Goal: Information Seeking & Learning: Learn about a topic

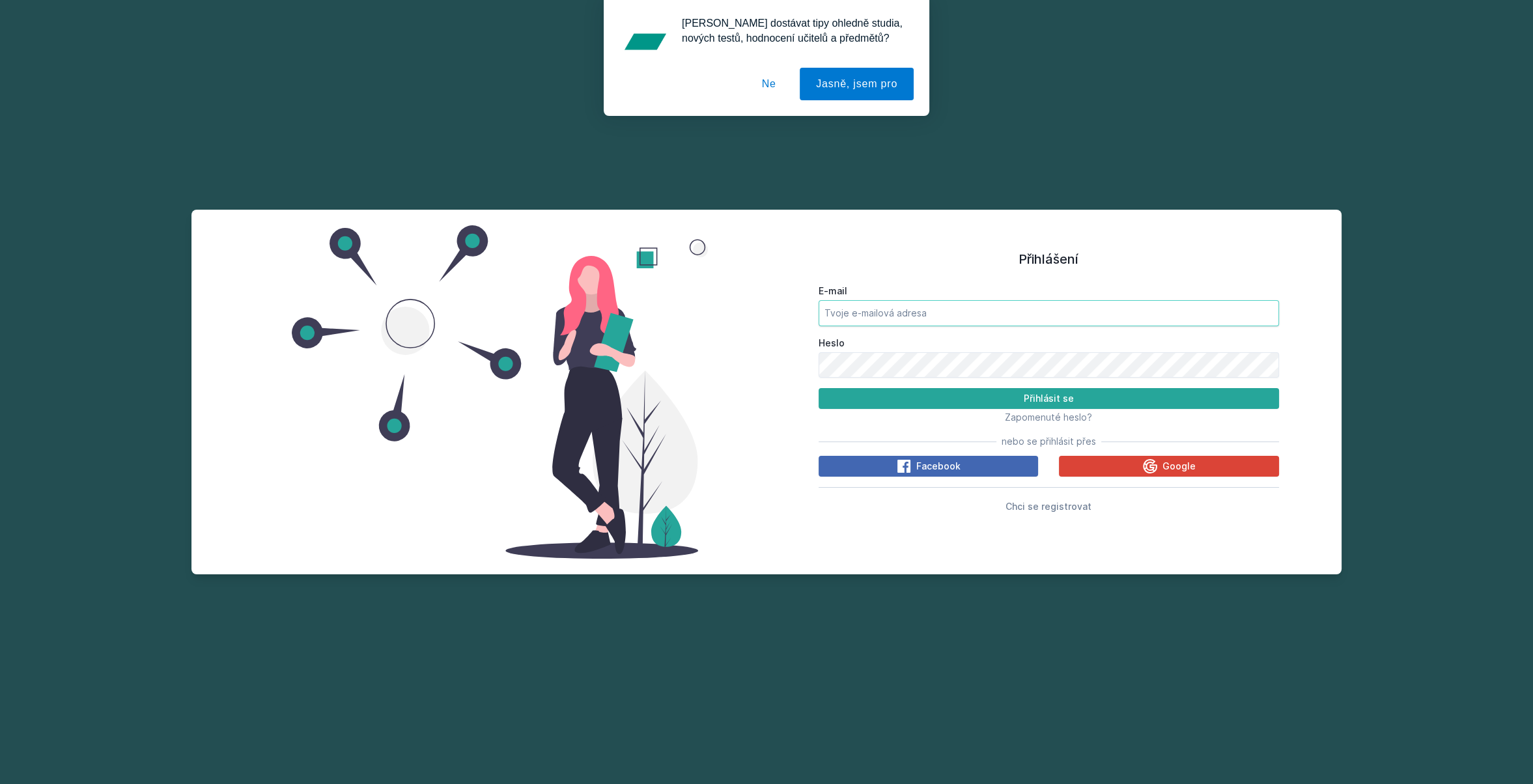
click at [948, 304] on input "E-mail" at bounding box center [1048, 313] width 460 height 26
type input "[PERSON_NAME][EMAIL_ADDRESS][DOMAIN_NAME]"
click at [818, 388] on button "Přihlásit se" at bounding box center [1048, 398] width 460 height 21
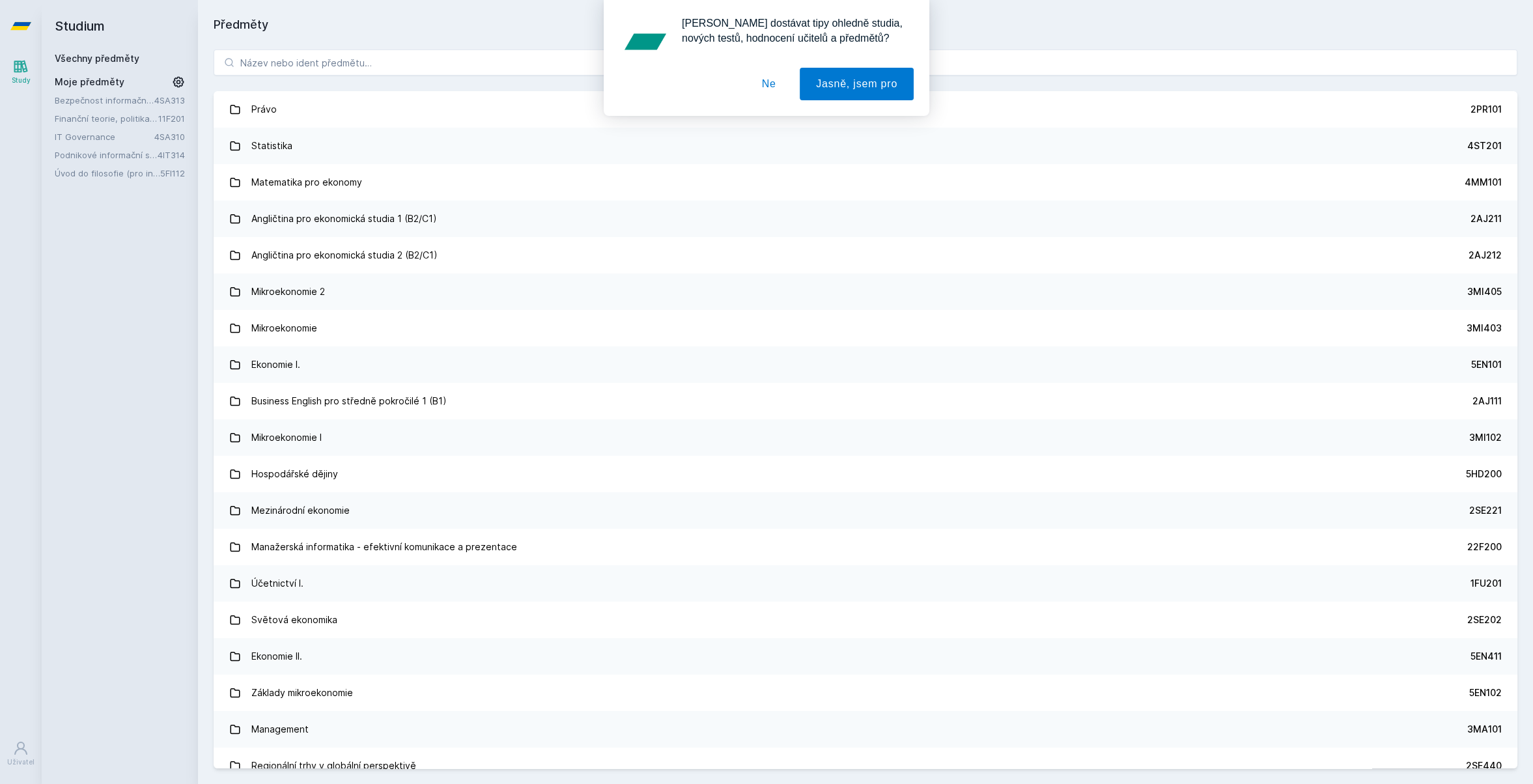
click at [399, 66] on div "[PERSON_NAME] dostávat tipy ohledně studia, nových testů, hodnocení učitelů a p…" at bounding box center [767, 58] width 1533 height 116
click at [767, 87] on button "Ne" at bounding box center [769, 84] width 47 height 33
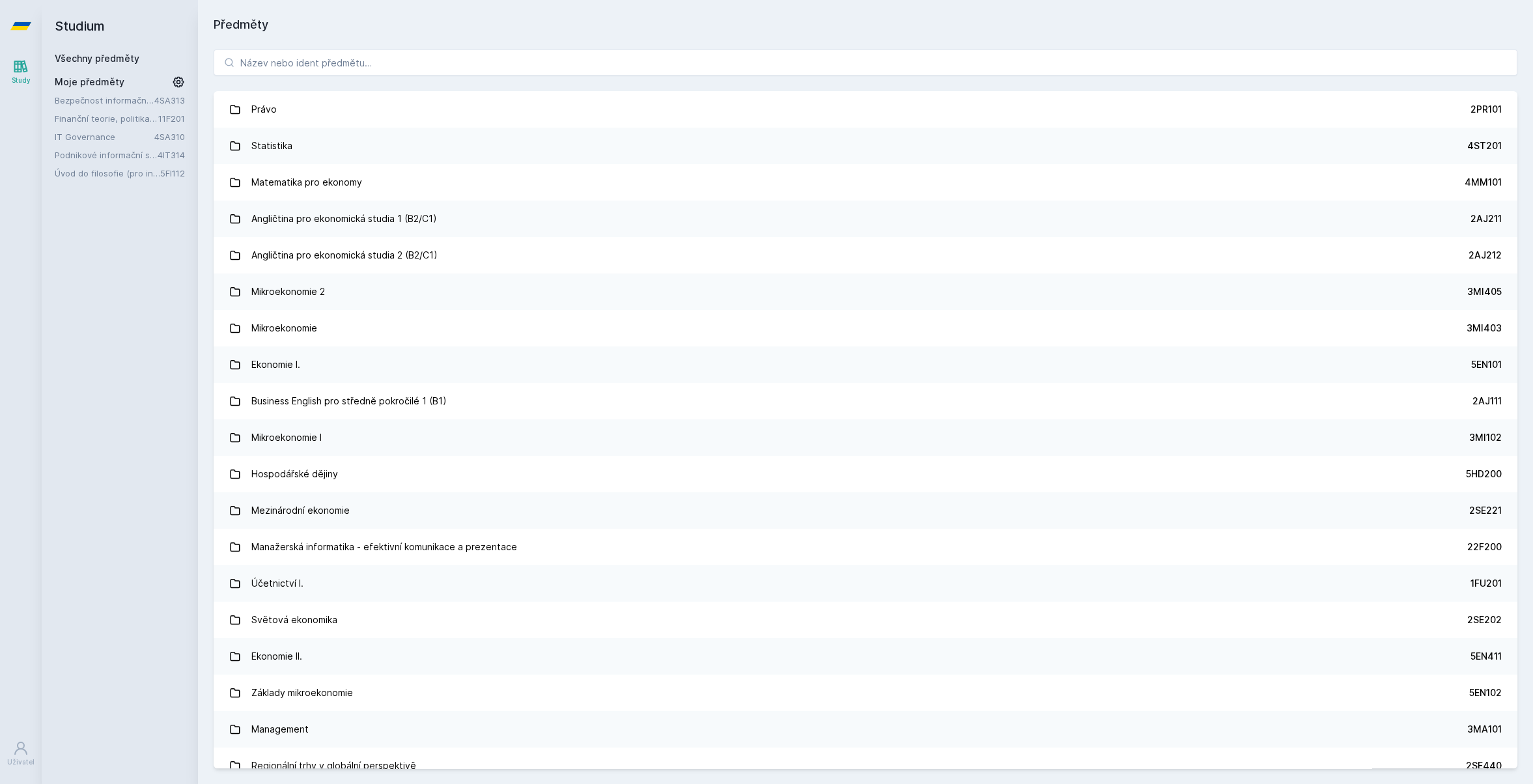
click at [522, 65] on div "[PERSON_NAME] dostávat tipy ohledně studia, nových testů, hodnocení učitelů a p…" at bounding box center [767, 58] width 1533 height 116
click at [522, 65] on input "search" at bounding box center [865, 62] width 1304 height 26
paste input "4SA461"
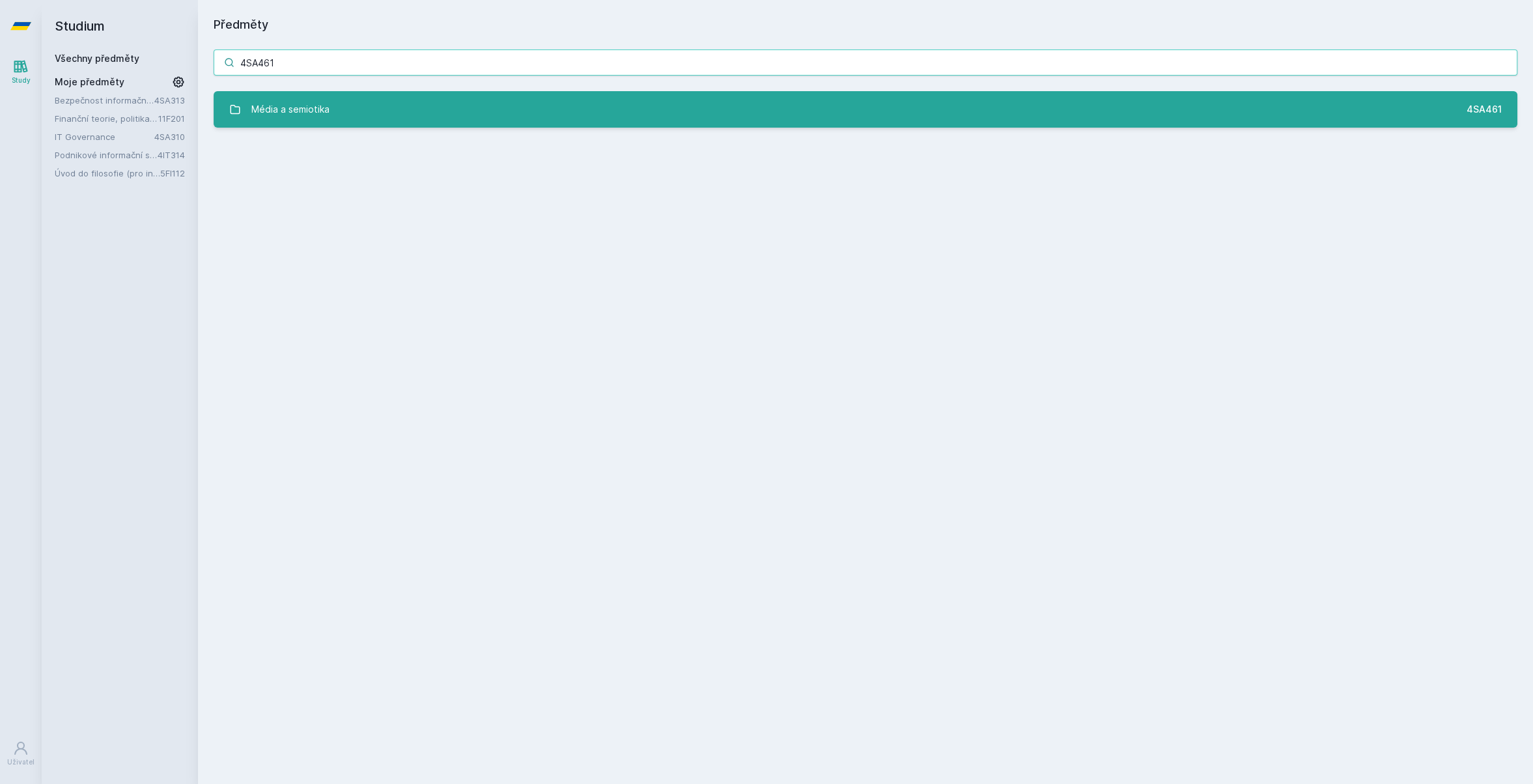
type input "4SA461"
click at [499, 118] on link "Média a semiotika 4SA461" at bounding box center [865, 109] width 1304 height 36
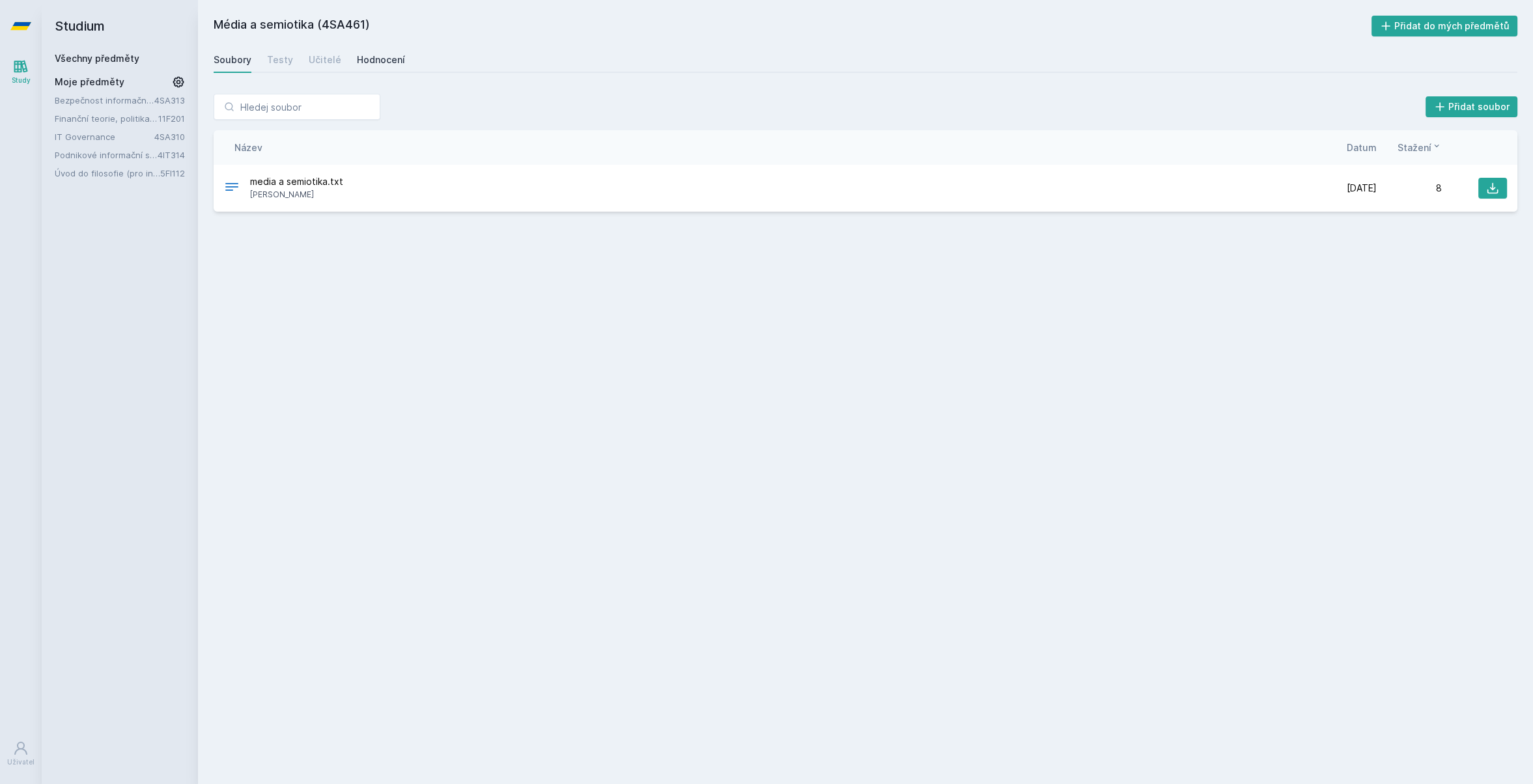
click at [366, 55] on div "Hodnocení" at bounding box center [381, 59] width 48 height 13
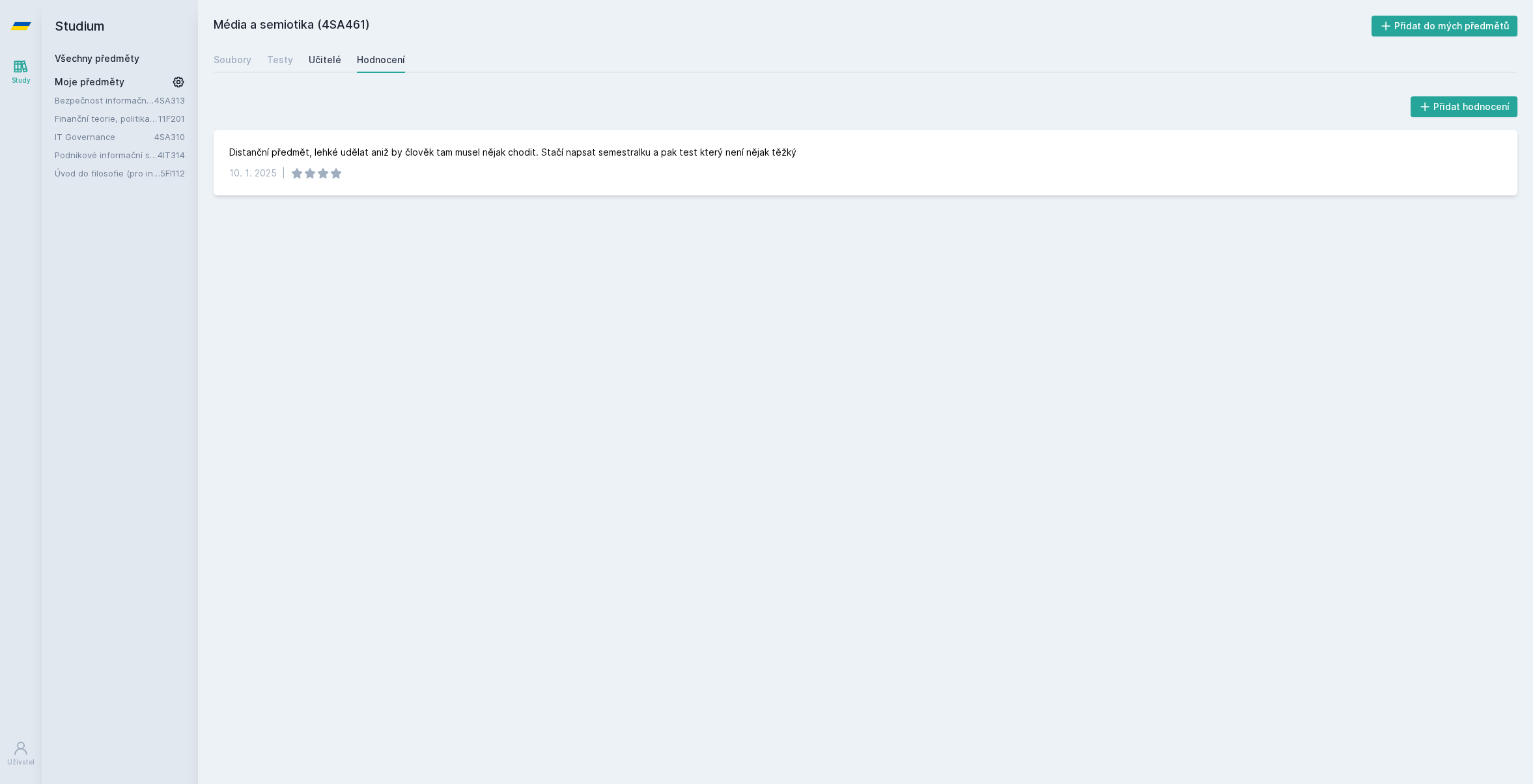
click at [315, 64] on div "Učitelé" at bounding box center [325, 59] width 33 height 13
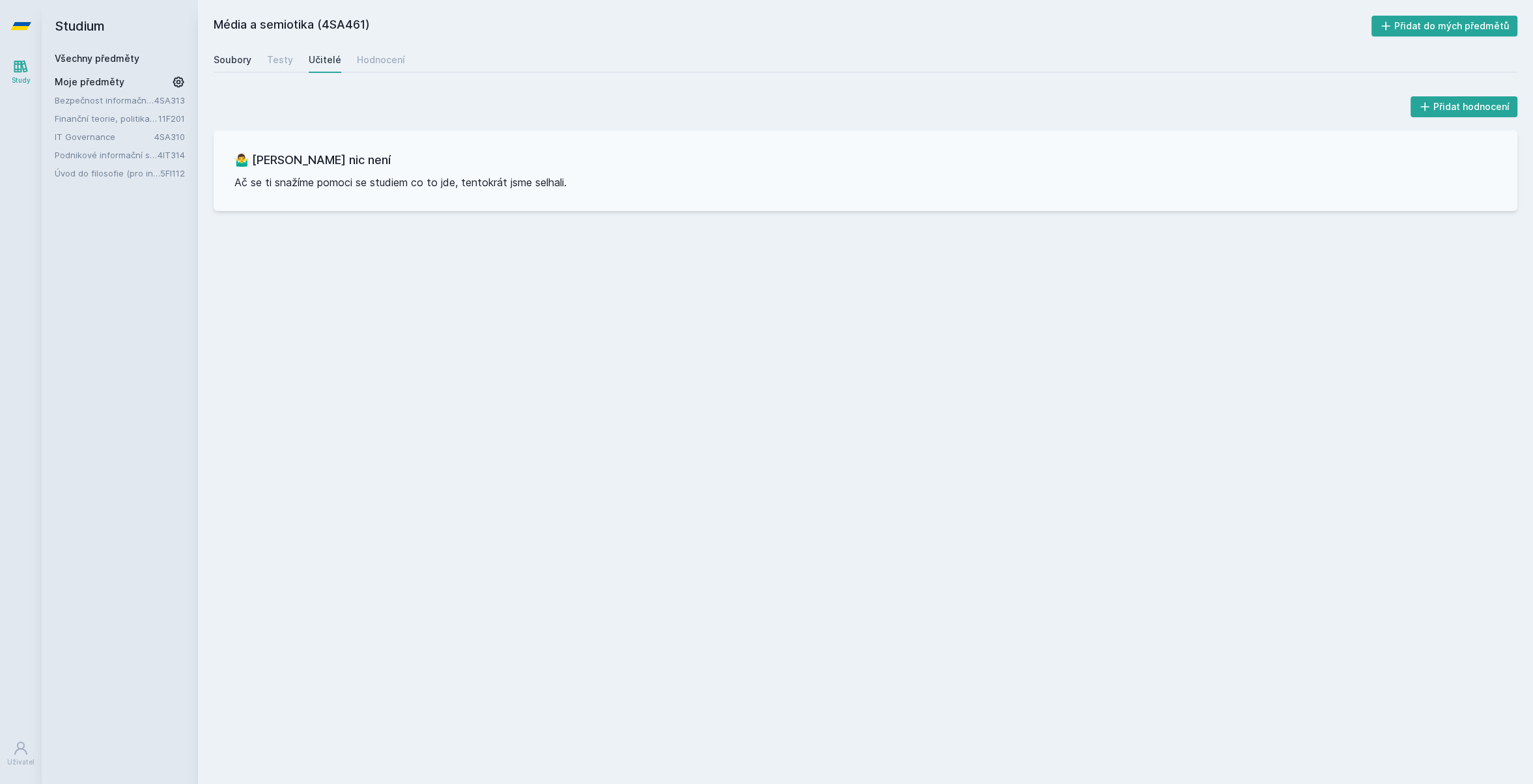
click at [230, 48] on link "Soubory" at bounding box center [232, 60] width 38 height 26
